Goal: Task Accomplishment & Management: Manage account settings

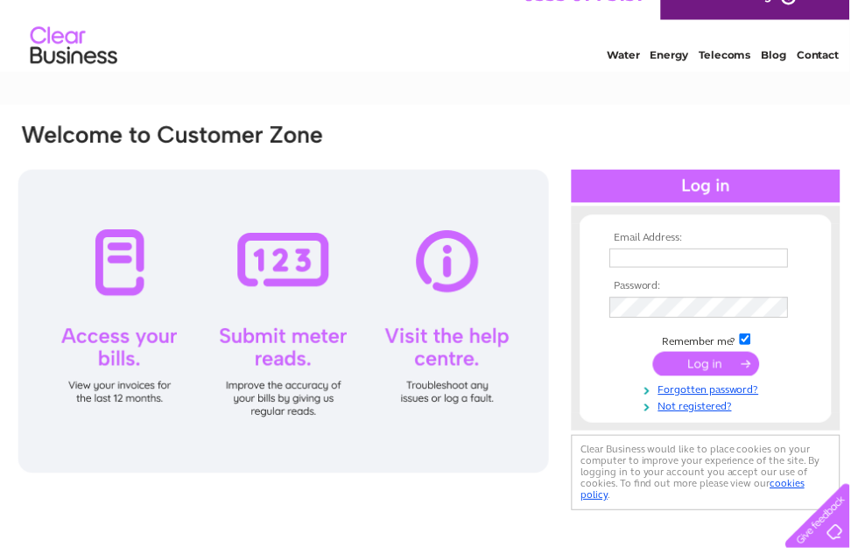
scroll to position [27, 0]
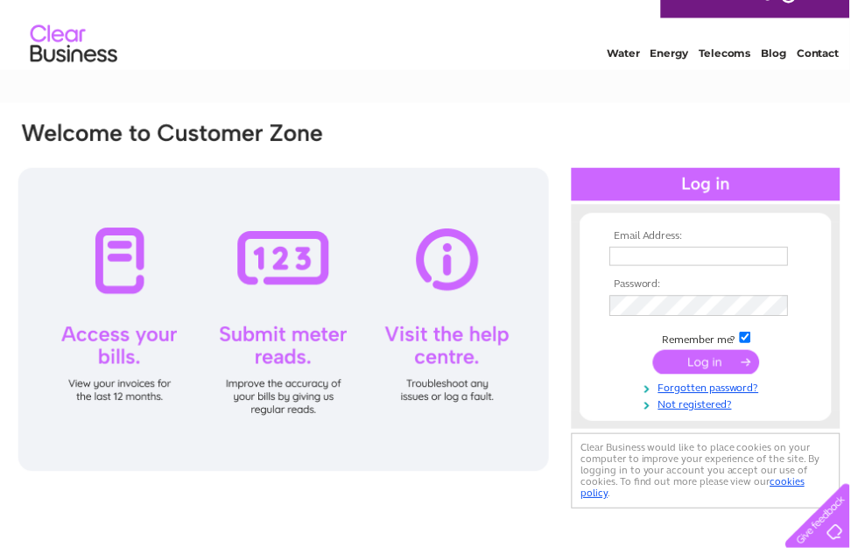
click at [755, 255] on input "text" at bounding box center [705, 258] width 180 height 19
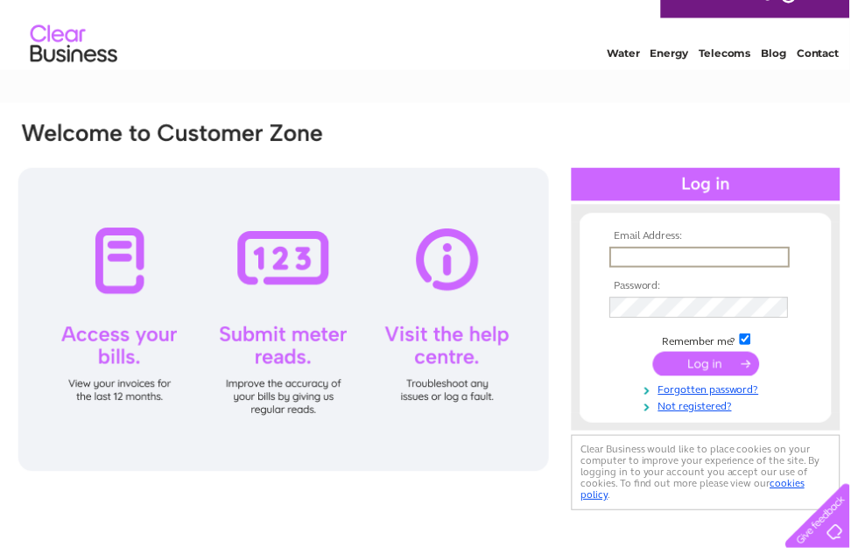
scroll to position [26, 0]
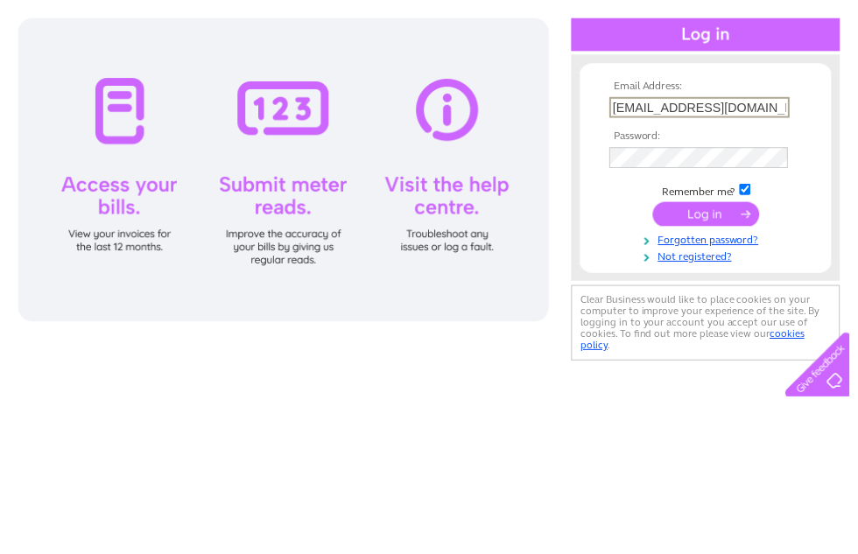
type input "janninekelly@icloud.com"
click at [712, 356] on input "submit" at bounding box center [713, 368] width 108 height 25
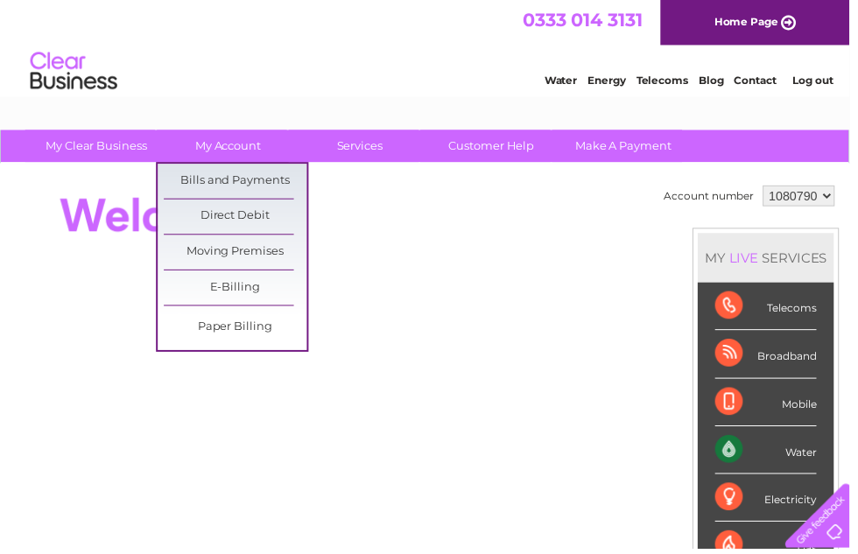
click at [283, 177] on link "Bills and Payments" at bounding box center [237, 182] width 144 height 35
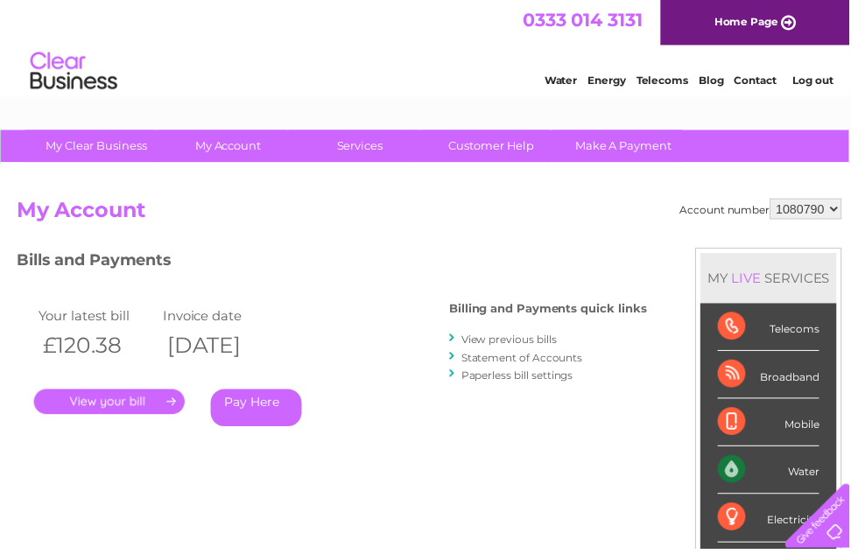
click at [90, 393] on link "." at bounding box center [110, 405] width 152 height 25
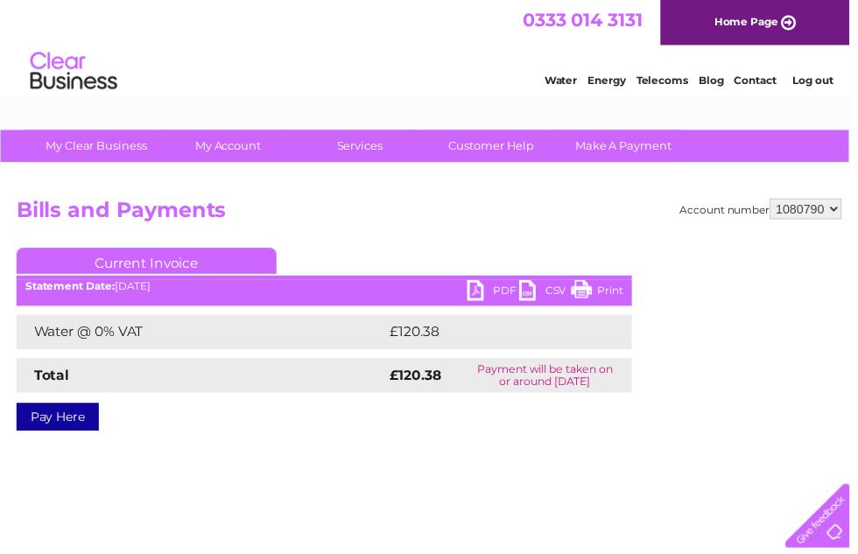
click at [487, 291] on link "PDF" at bounding box center [498, 295] width 53 height 25
